Goal: Register for event/course

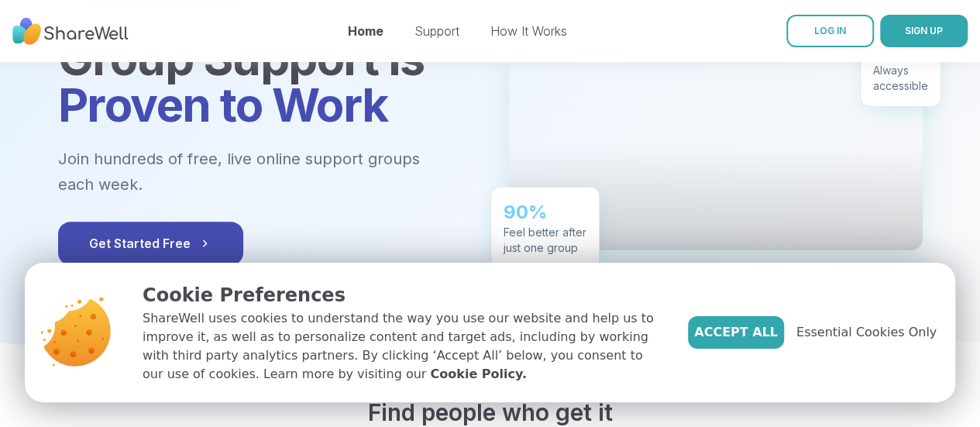
scroll to position [174, 0]
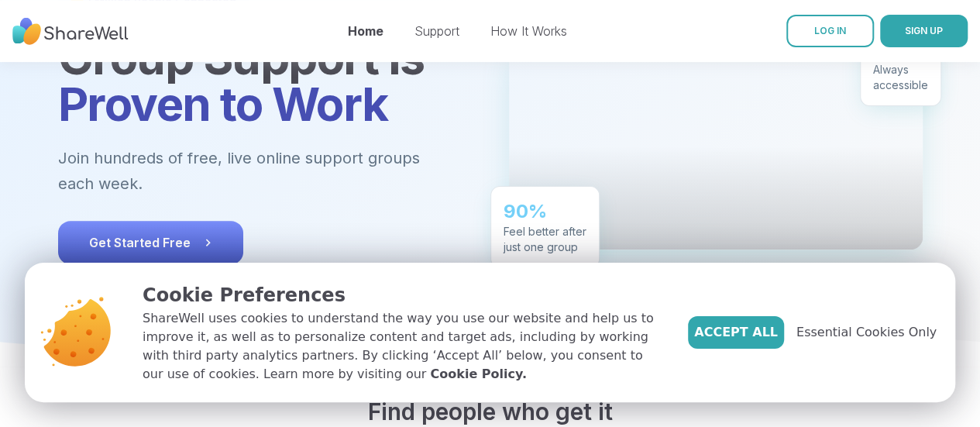
click at [126, 221] on button "Get Started Free" at bounding box center [150, 242] width 185 height 43
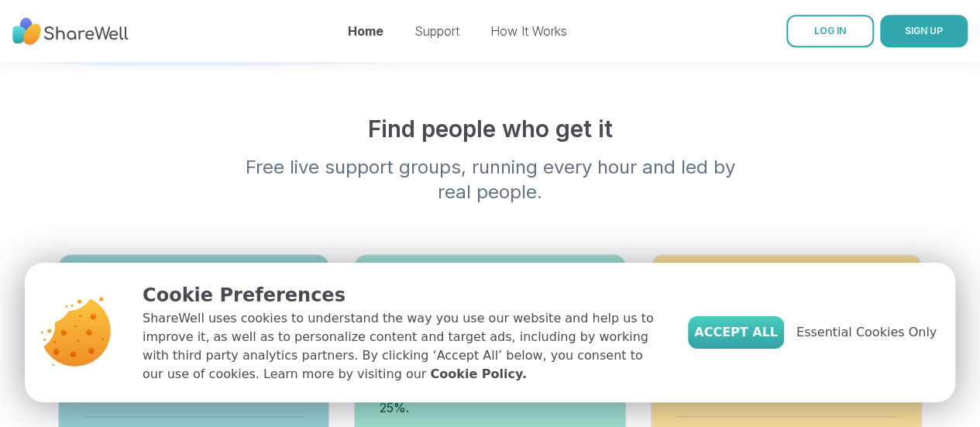
scroll to position [459, 0]
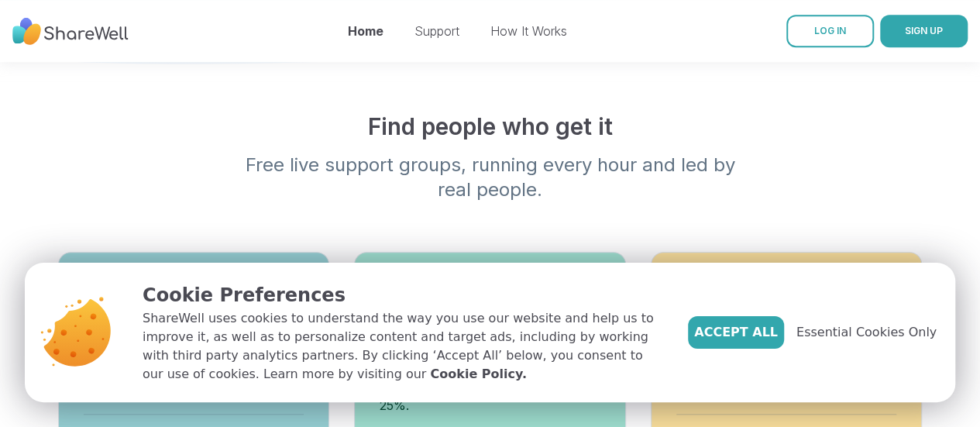
click at [764, 315] on div "Accept All Essential Cookies Only" at bounding box center [812, 332] width 249 height 102
click at [766, 325] on span "Accept All" at bounding box center [736, 332] width 84 height 19
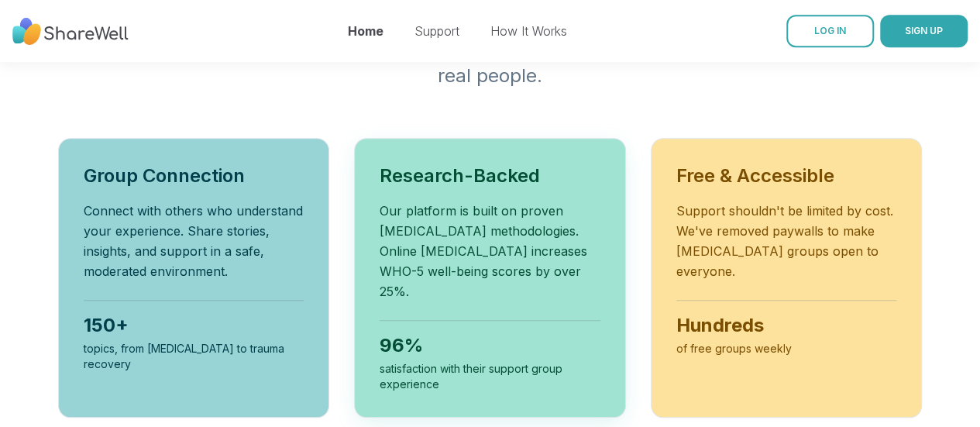
scroll to position [575, 0]
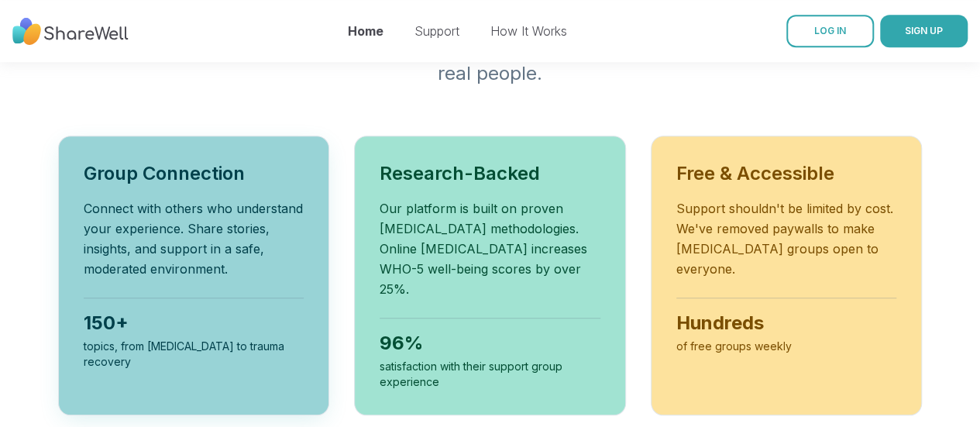
click at [150, 161] on h3 "Group Connection" at bounding box center [194, 173] width 221 height 25
click at [186, 339] on div "topics, from [MEDICAL_DATA] to trauma recovery" at bounding box center [194, 354] width 221 height 31
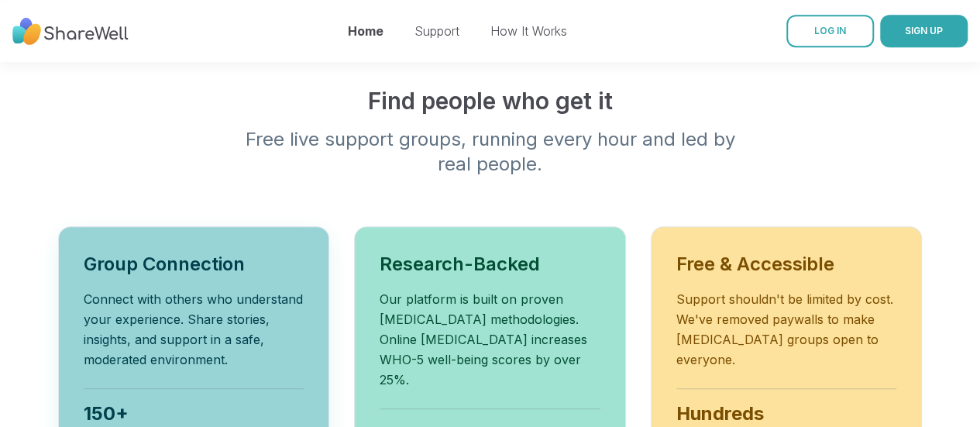
scroll to position [480, 0]
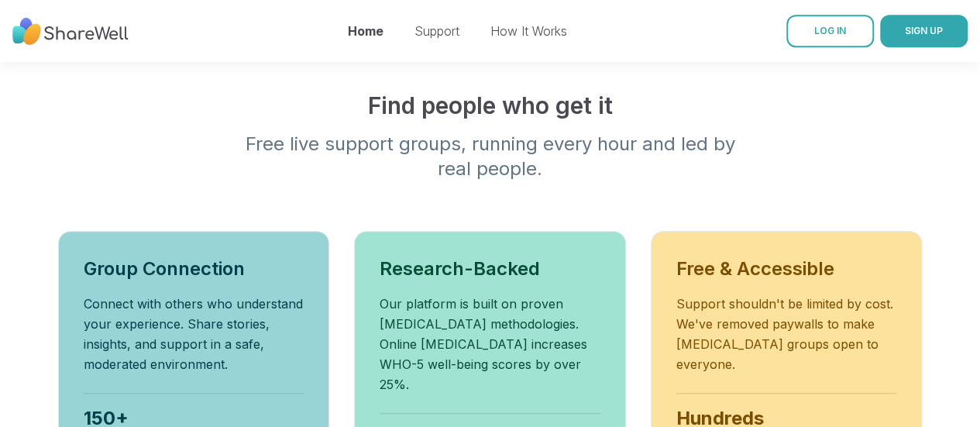
click at [446, 43] on div "Home Support How It Works" at bounding box center [457, 30] width 219 height 43
click at [536, 33] on link "How It Works" at bounding box center [528, 30] width 77 height 15
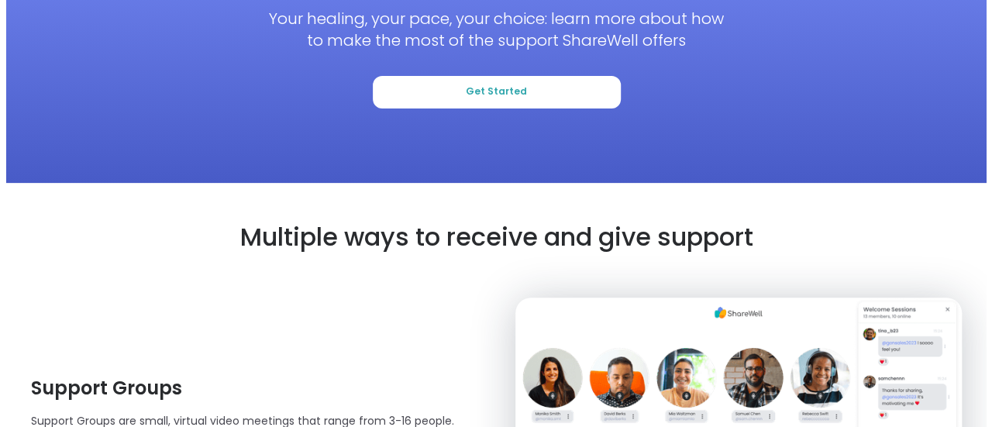
scroll to position [178, 0]
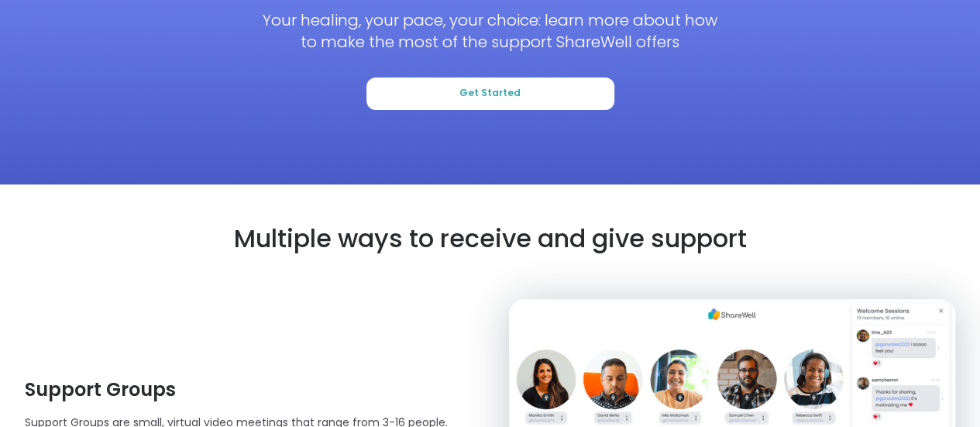
click at [477, 74] on div "How ShareWell Works Your healing, your pace, your choice: learn more about how …" at bounding box center [490, 33] width 931 height 201
click at [484, 87] on span "Get Started" at bounding box center [489, 93] width 61 height 13
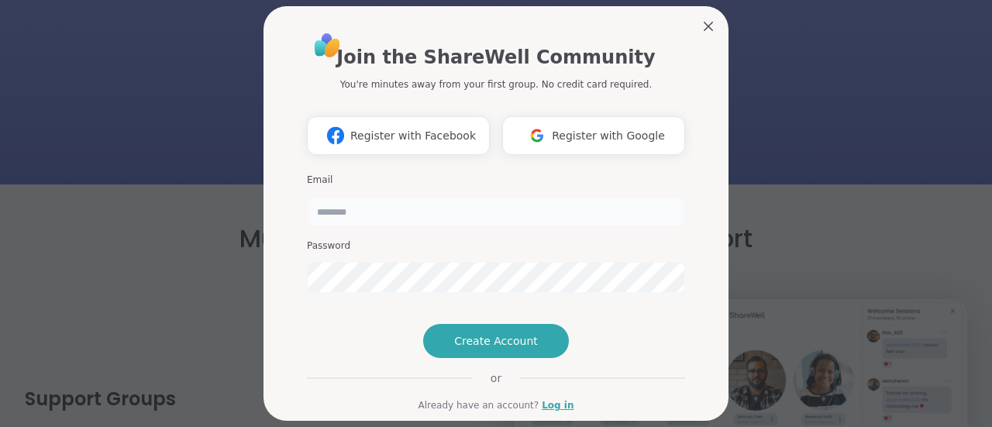
click at [346, 222] on input "email" at bounding box center [496, 211] width 378 height 31
click at [270, 314] on div "Join the ShareWell Community You're minutes away from your first group. No cred…" at bounding box center [495, 213] width 465 height 415
click at [394, 218] on input "email" at bounding box center [496, 211] width 378 height 31
click at [267, 309] on div "Join the ShareWell Community You're minutes away from your first group. No cred…" at bounding box center [495, 213] width 465 height 415
click at [608, 132] on span "Register with Google" at bounding box center [608, 136] width 113 height 16
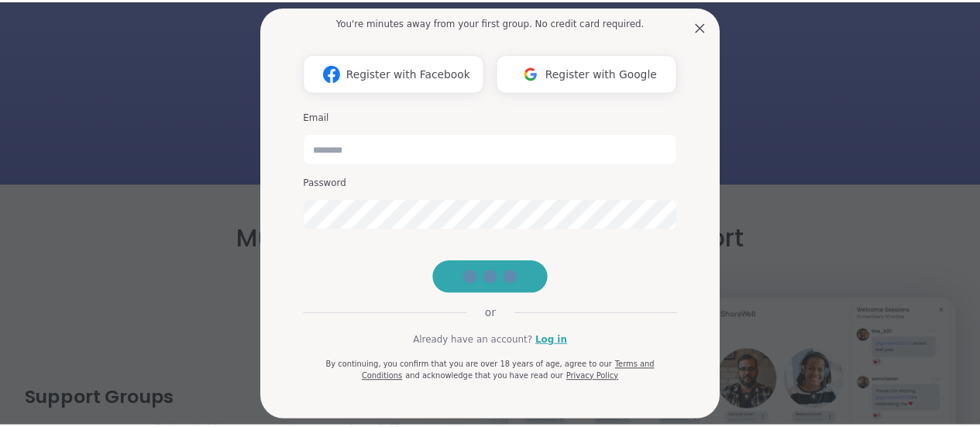
scroll to position [99, 0]
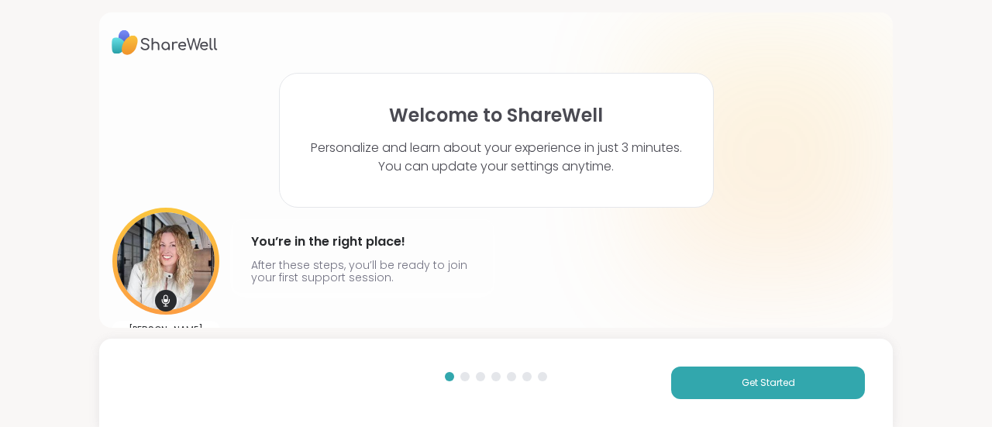
scroll to position [2, 0]
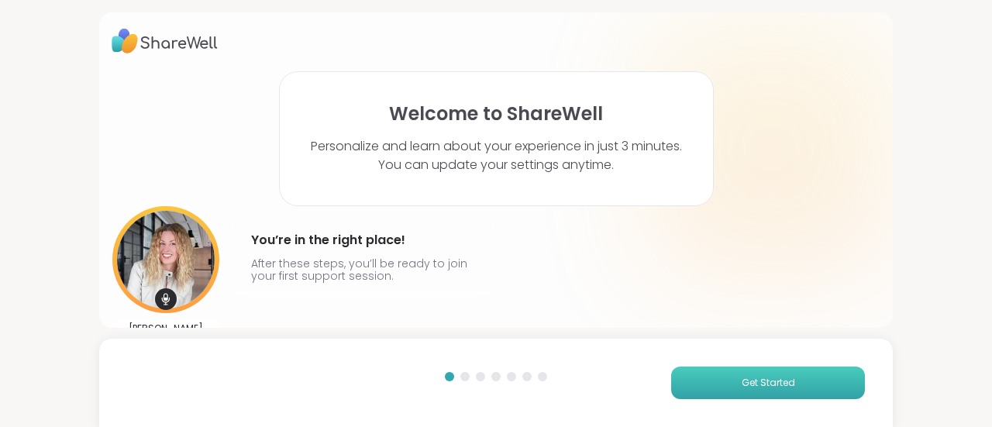
click at [716, 388] on button "Get Started" at bounding box center [768, 383] width 194 height 33
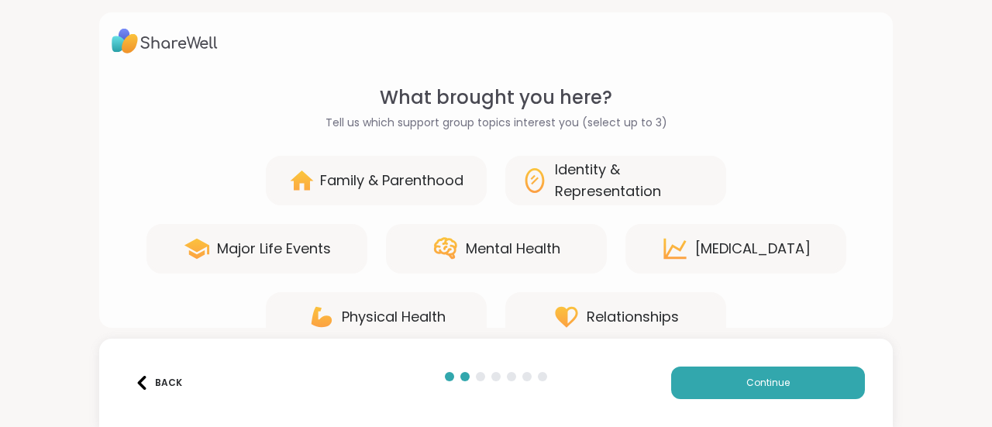
click at [423, 177] on div "Family & Parenthood" at bounding box center [391, 181] width 143 height 22
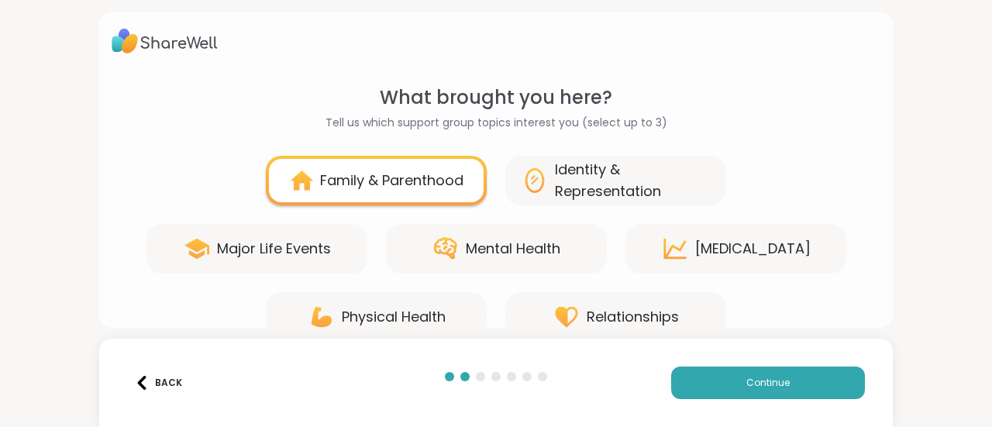
click at [500, 241] on div "Mental Health" at bounding box center [513, 249] width 95 height 22
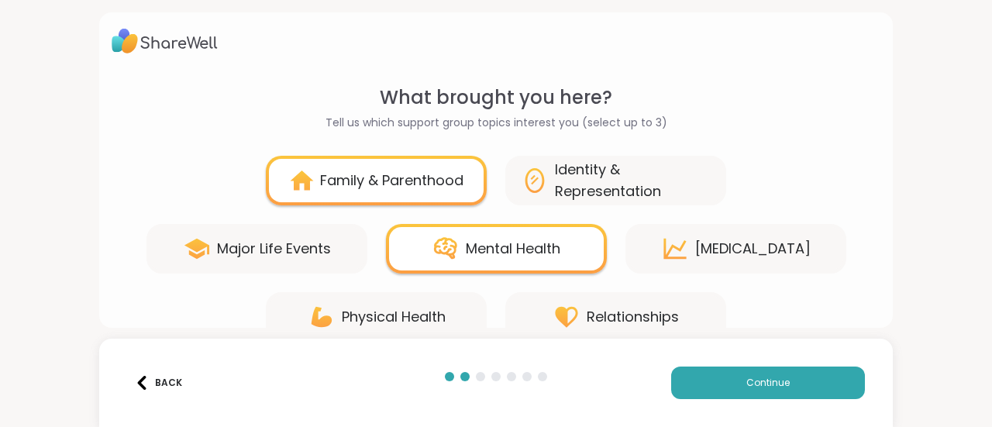
click at [617, 322] on div "Relationships" at bounding box center [633, 317] width 92 height 22
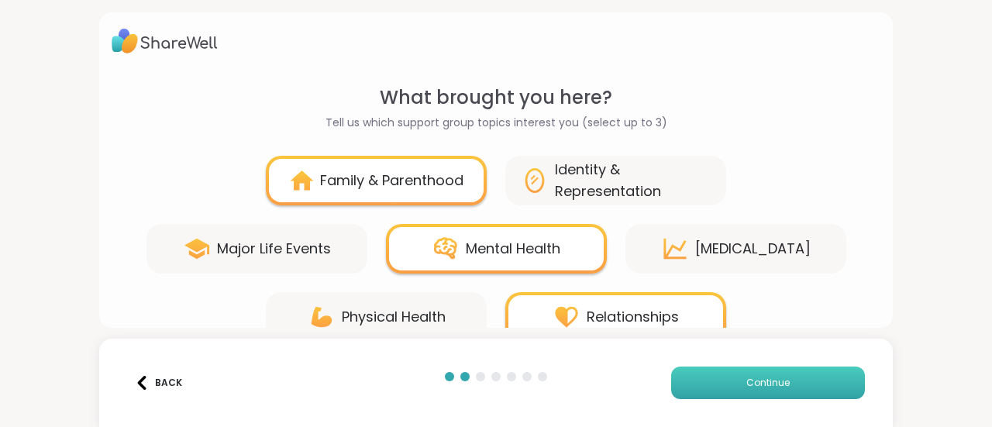
click at [786, 382] on button "Continue" at bounding box center [768, 383] width 194 height 33
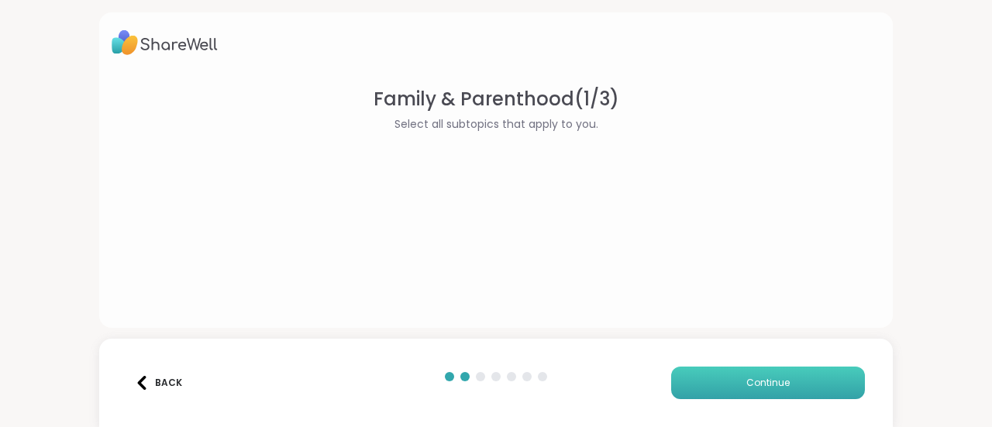
scroll to position [0, 0]
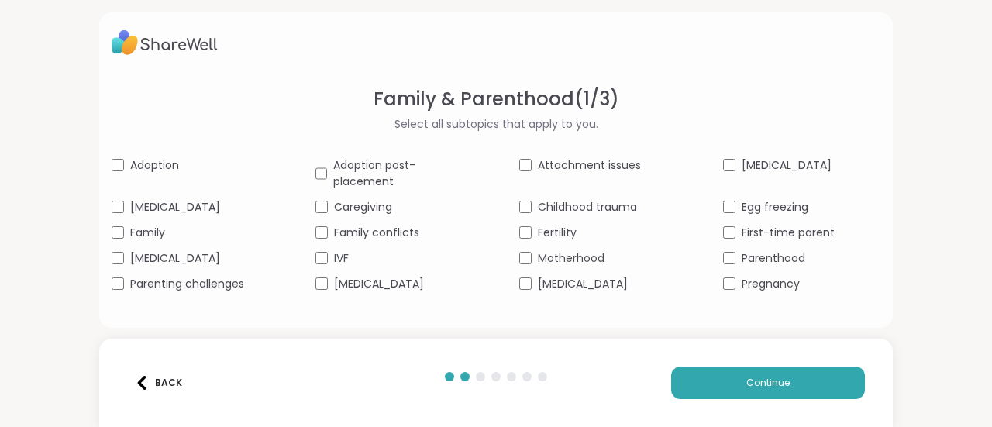
click at [460, 167] on span "Adoption post-placement" at bounding box center [402, 173] width 139 height 33
click at [144, 235] on span "Family" at bounding box center [147, 233] width 35 height 16
click at [240, 281] on span "Parenting challenges" at bounding box center [187, 284] width 114 height 16
click at [587, 207] on span "Childhood trauma" at bounding box center [587, 207] width 99 height 16
click at [783, 259] on span "Parenthood" at bounding box center [774, 258] width 64 height 16
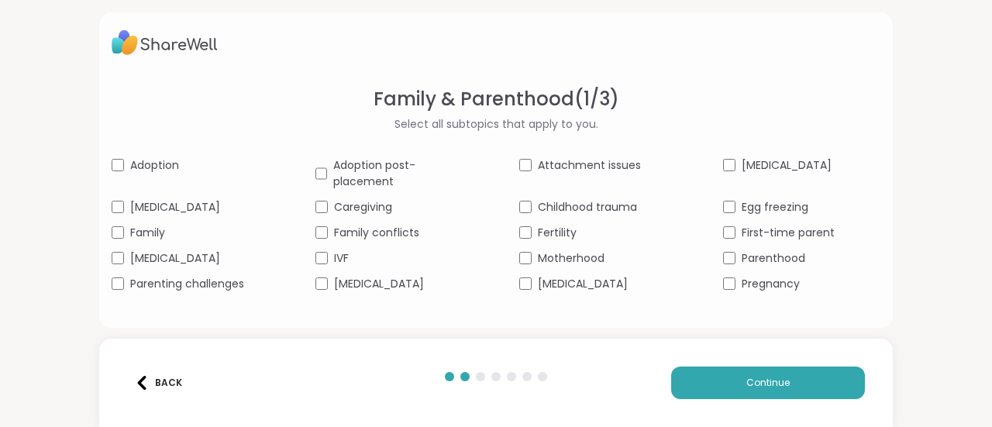
click at [372, 286] on span "[MEDICAL_DATA]" at bounding box center [379, 284] width 90 height 16
click at [774, 391] on button "Continue" at bounding box center [768, 383] width 194 height 33
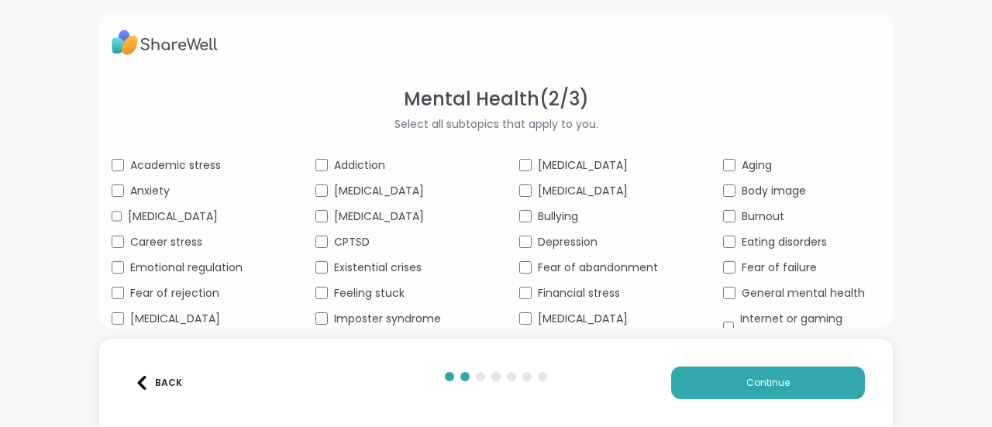
click at [211, 168] on span "Academic stress" at bounding box center [175, 165] width 91 height 16
click at [213, 276] on span "Emotional regulation" at bounding box center [186, 268] width 112 height 16
click at [200, 301] on span "Fear of rejection" at bounding box center [174, 293] width 89 height 16
click at [381, 160] on span "Addiction" at bounding box center [359, 165] width 51 height 16
click at [616, 276] on span "Fear of abandonment" at bounding box center [598, 268] width 120 height 16
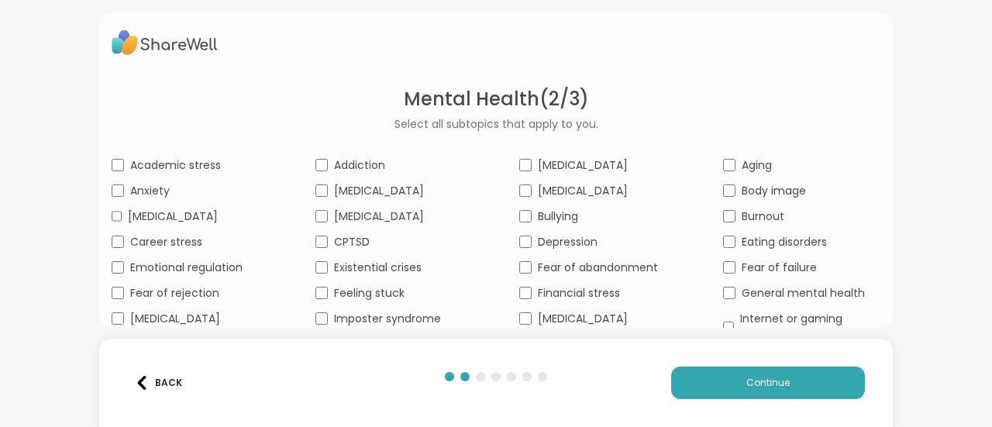
click at [762, 301] on span "General mental health" at bounding box center [803, 293] width 123 height 16
click at [557, 214] on span "Bullying" at bounding box center [558, 216] width 40 height 16
click at [566, 194] on span "[MEDICAL_DATA]" at bounding box center [583, 191] width 90 height 16
click at [748, 370] on button "Continue" at bounding box center [768, 383] width 194 height 33
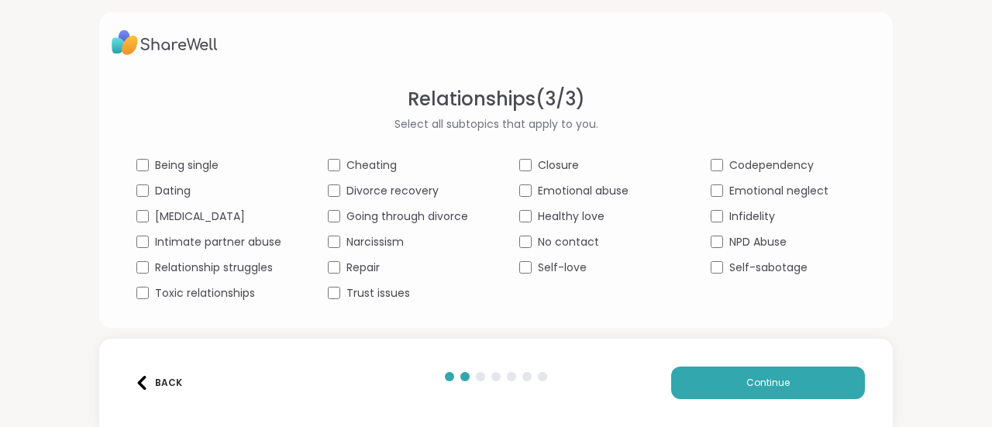
click at [659, 368] on div "Continue" at bounding box center [708, 383] width 311 height 33
click at [698, 377] on button "Continue" at bounding box center [768, 383] width 194 height 33
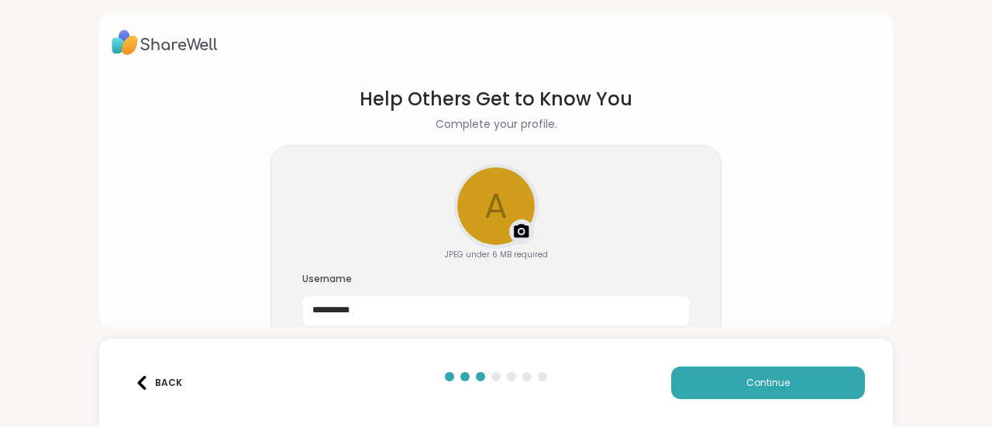
click at [152, 370] on button "Back" at bounding box center [158, 383] width 62 height 33
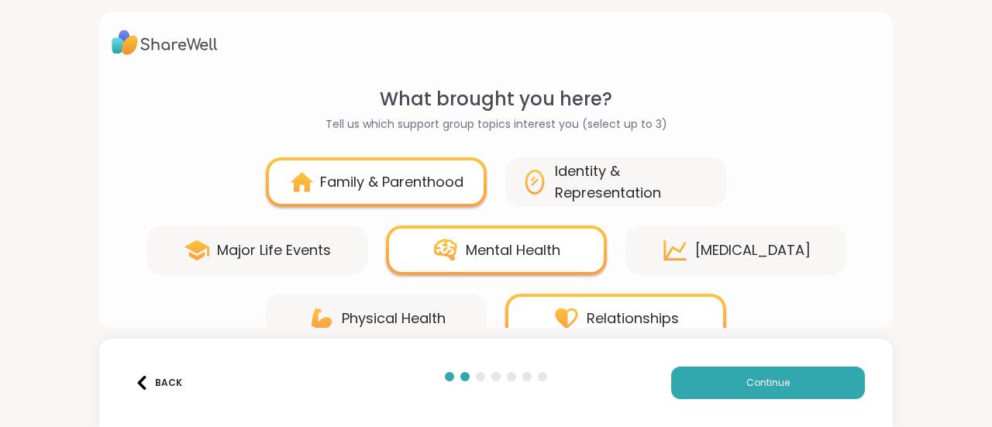
click at [157, 375] on button "Back" at bounding box center [158, 383] width 62 height 33
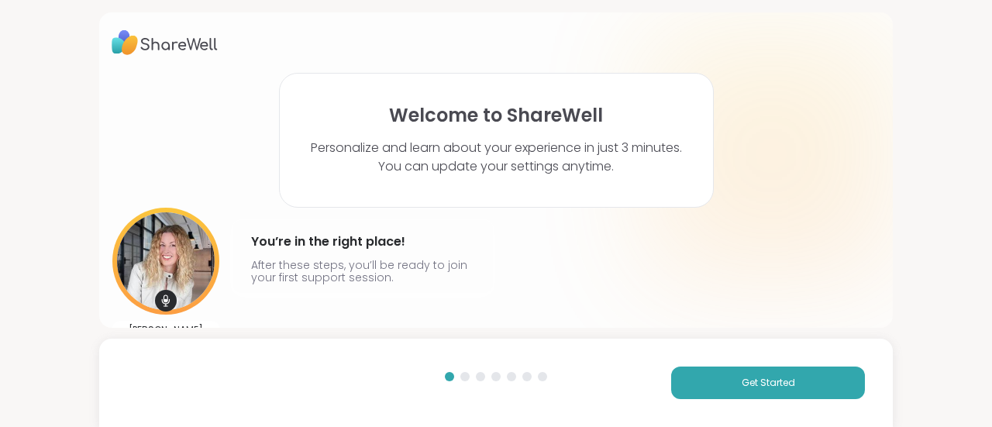
click at [157, 375] on div "Get Started" at bounding box center [495, 383] width 793 height 88
click at [146, 41] on img at bounding box center [165, 43] width 106 height 36
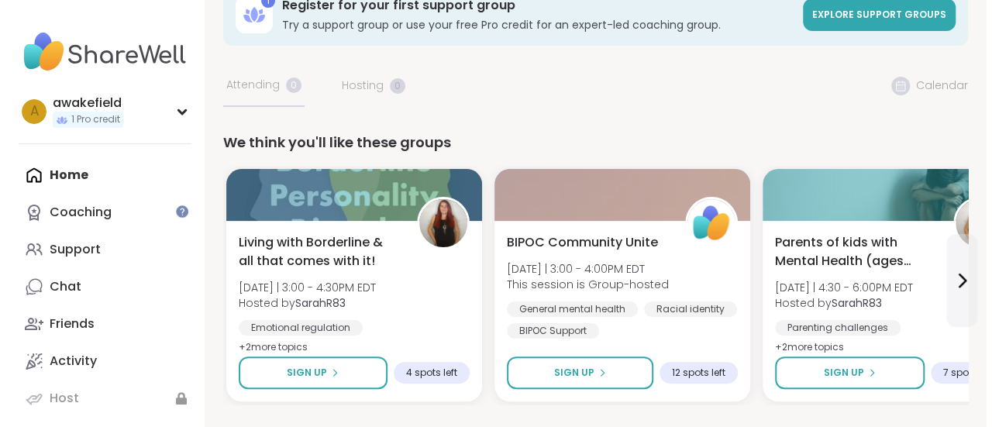
scroll to position [37, 0]
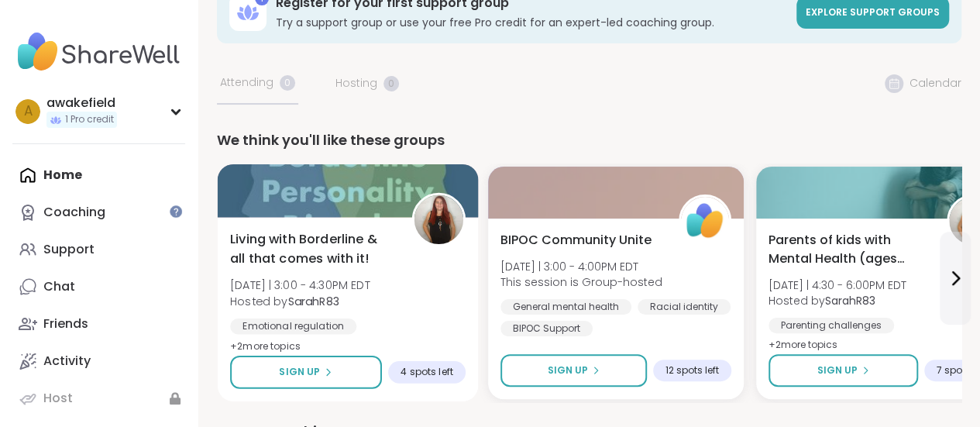
click at [419, 376] on span "4 spots left" at bounding box center [427, 372] width 52 height 12
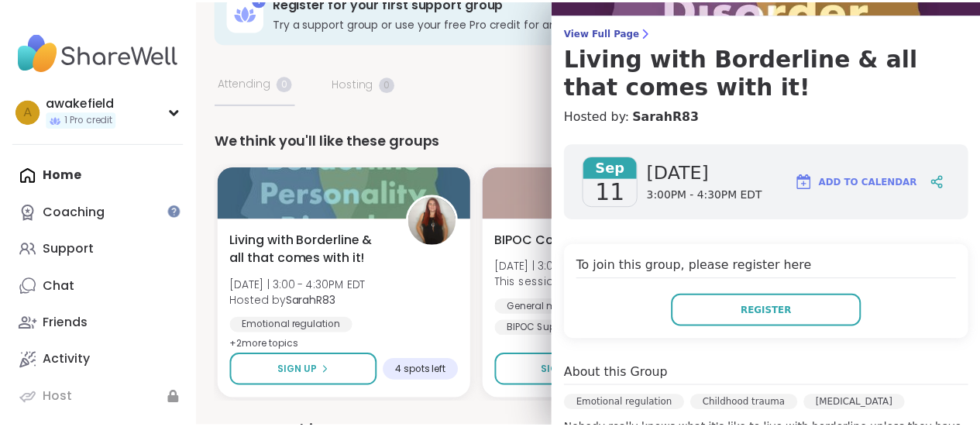
scroll to position [116, 0]
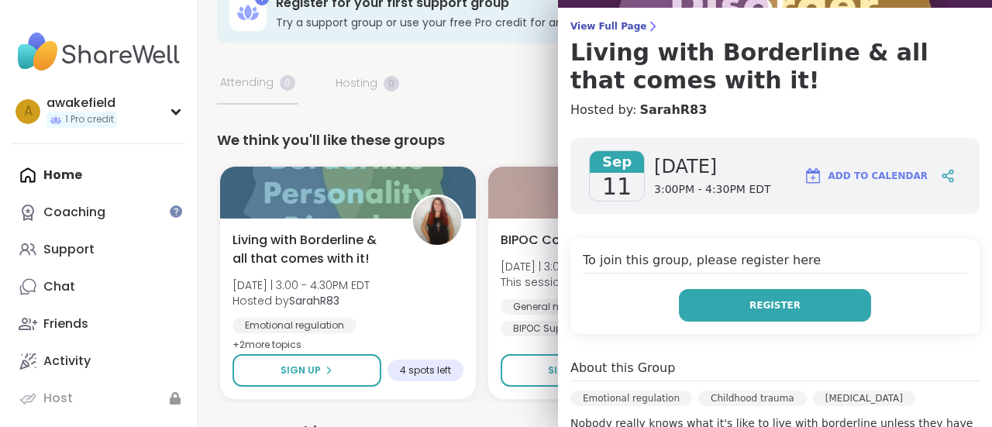
click at [728, 291] on button "Register" at bounding box center [775, 305] width 192 height 33
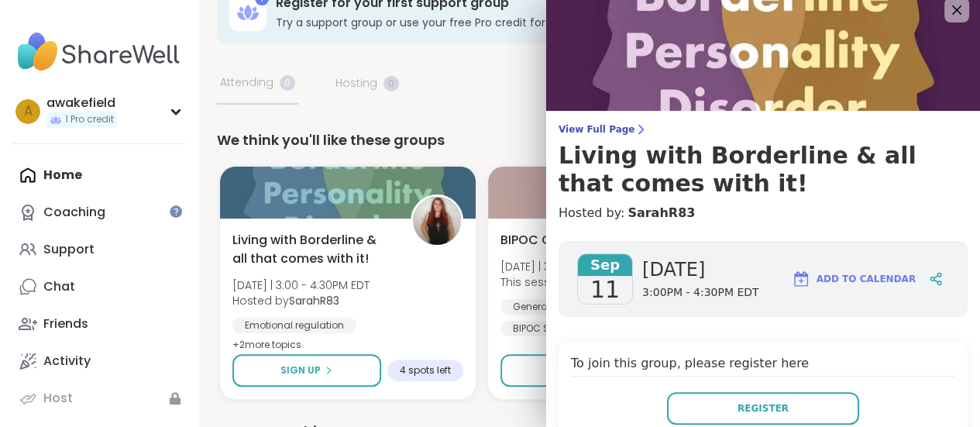
scroll to position [9, 0]
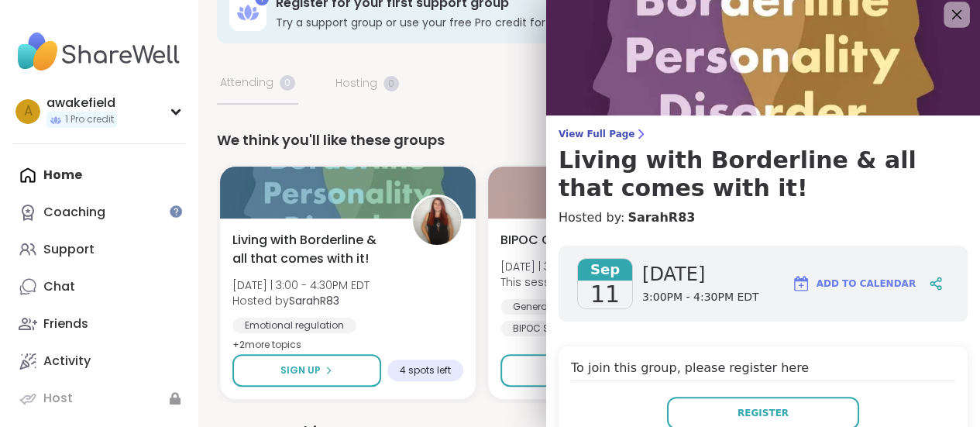
click at [947, 22] on icon at bounding box center [956, 14] width 19 height 19
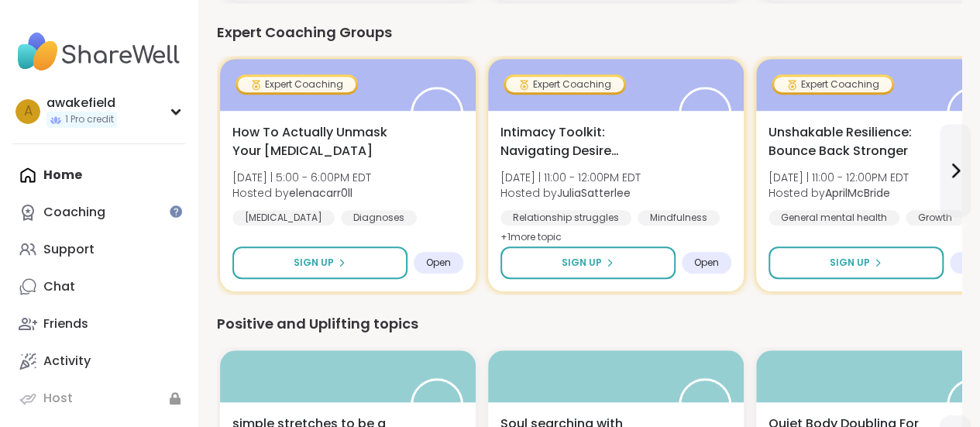
scroll to position [437, 0]
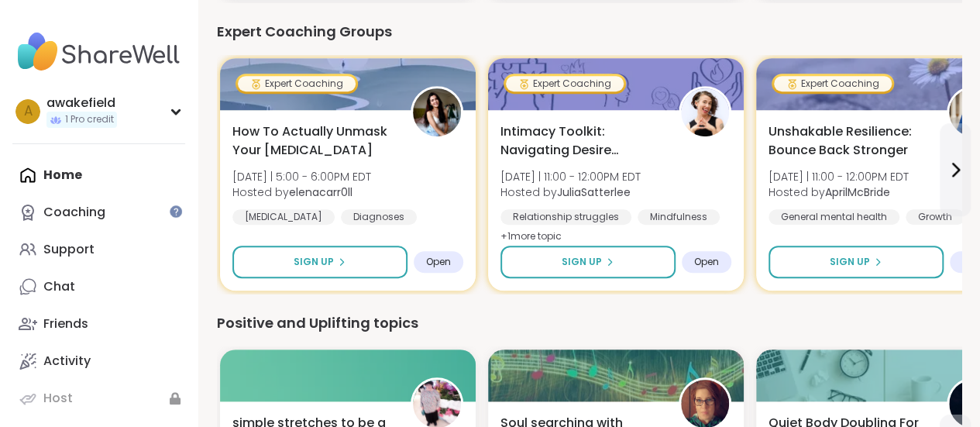
click at [810, 332] on div "Positive and Uplifting topics" at bounding box center [589, 323] width 745 height 22
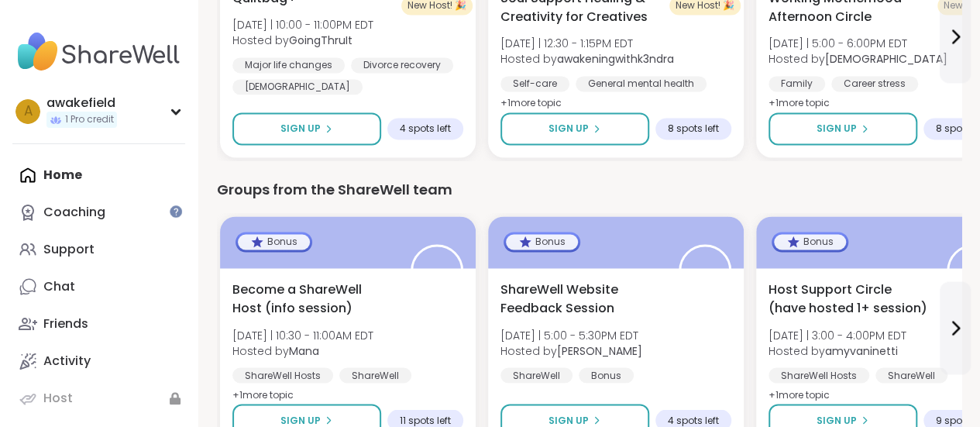
scroll to position [1244, 0]
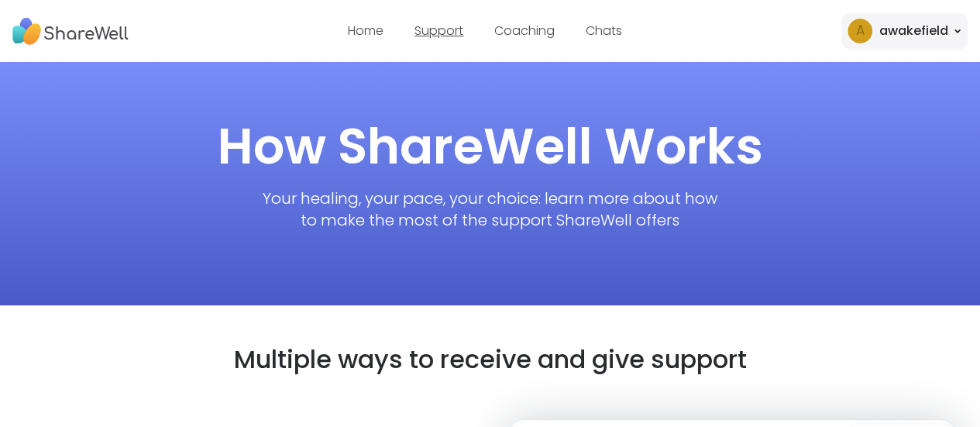
click at [443, 35] on link "Support" at bounding box center [439, 31] width 49 height 18
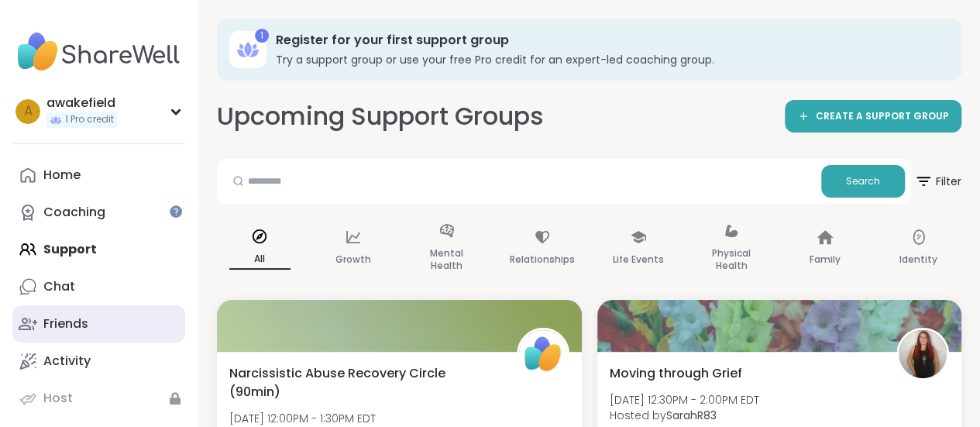
click at [96, 325] on link "Friends" at bounding box center [98, 323] width 173 height 37
